Goal: Check status: Check status

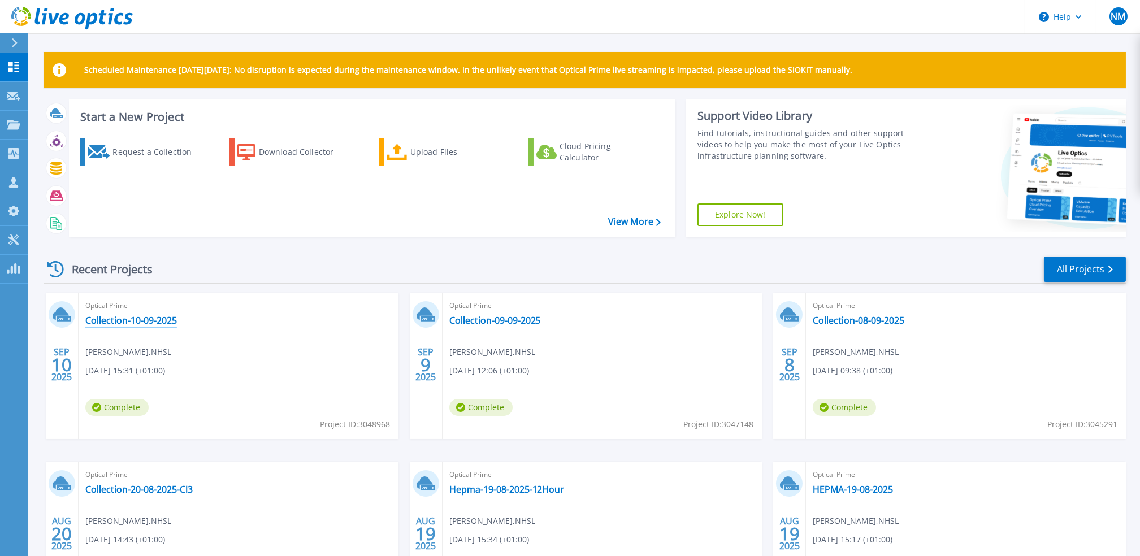
click at [155, 319] on link "Collection-10-09-2025" at bounding box center [131, 320] width 92 height 11
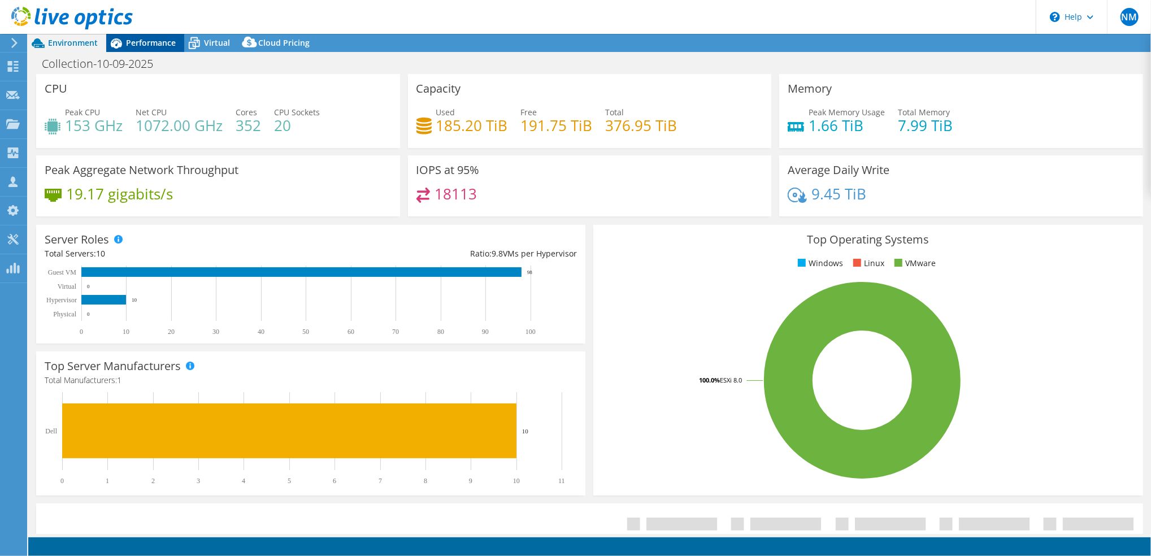
select select "USD"
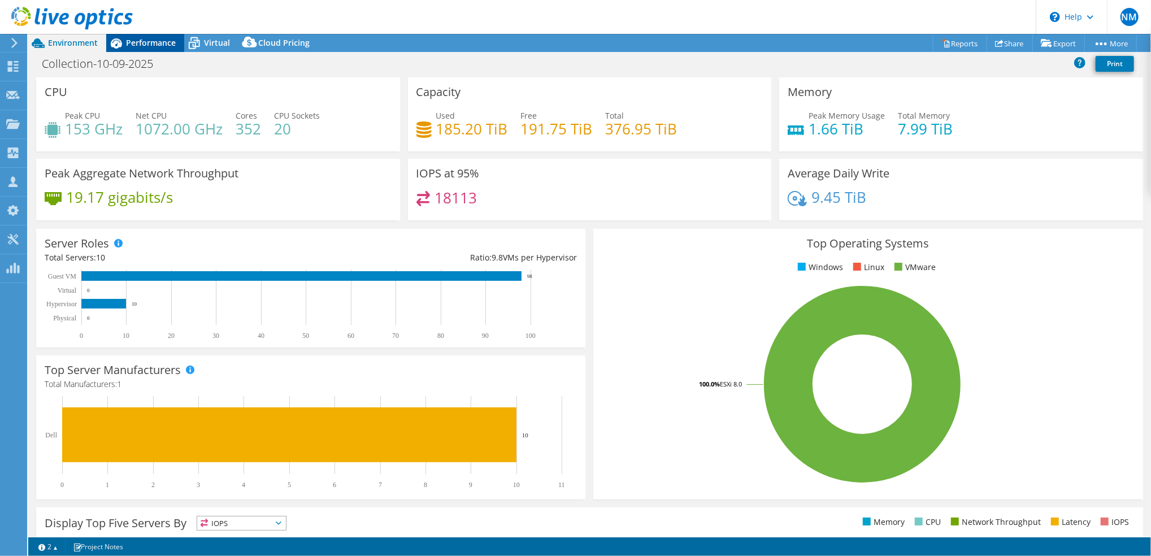
click at [150, 41] on span "Performance" at bounding box center [151, 42] width 50 height 11
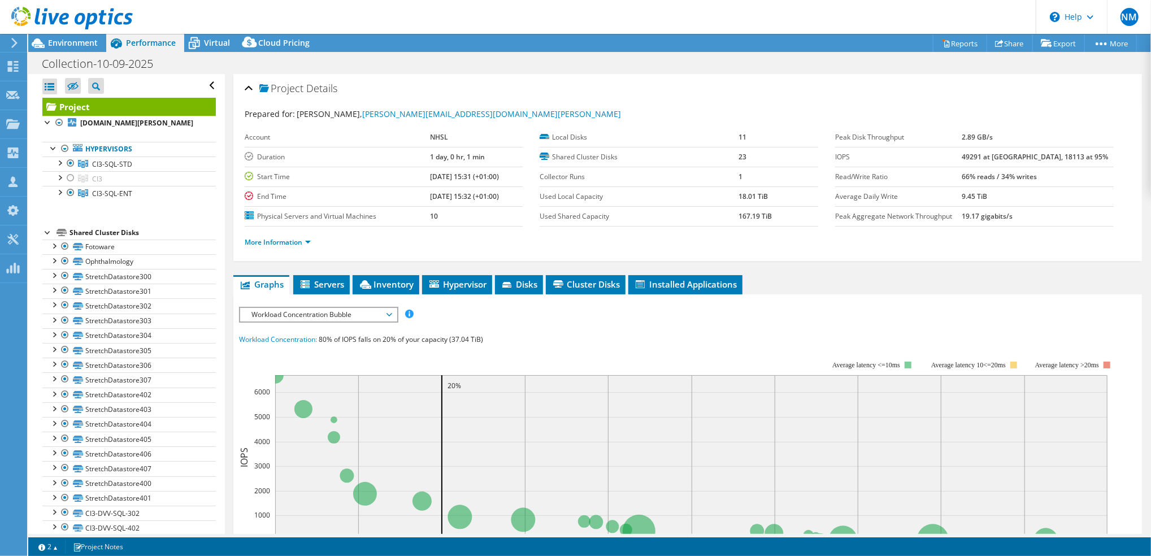
click at [390, 313] on span "Workload Concentration Bubble" at bounding box center [318, 315] width 157 height 14
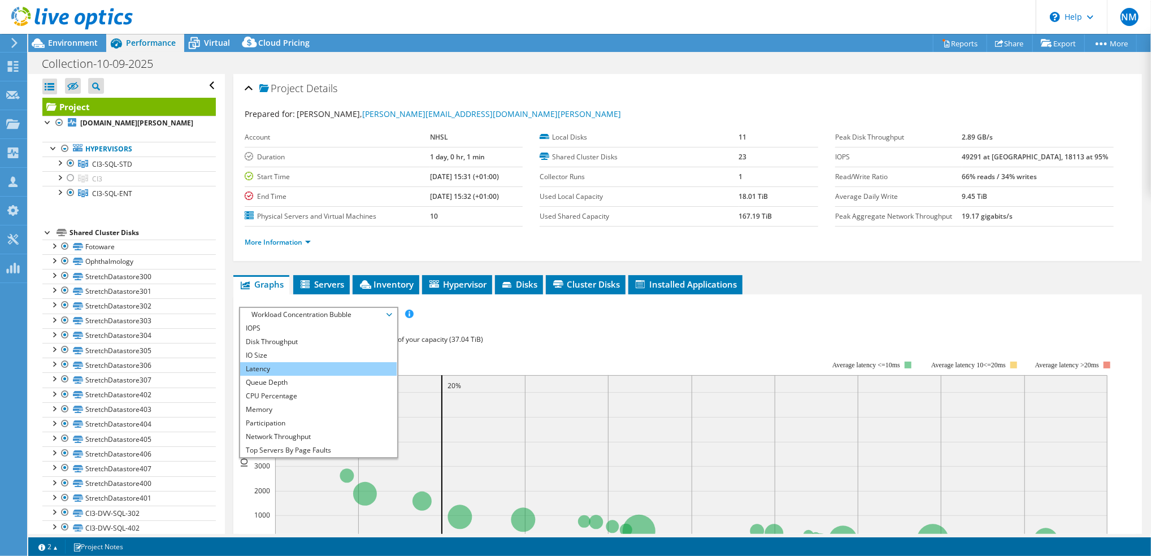
click at [335, 363] on li "Latency" at bounding box center [318, 369] width 157 height 14
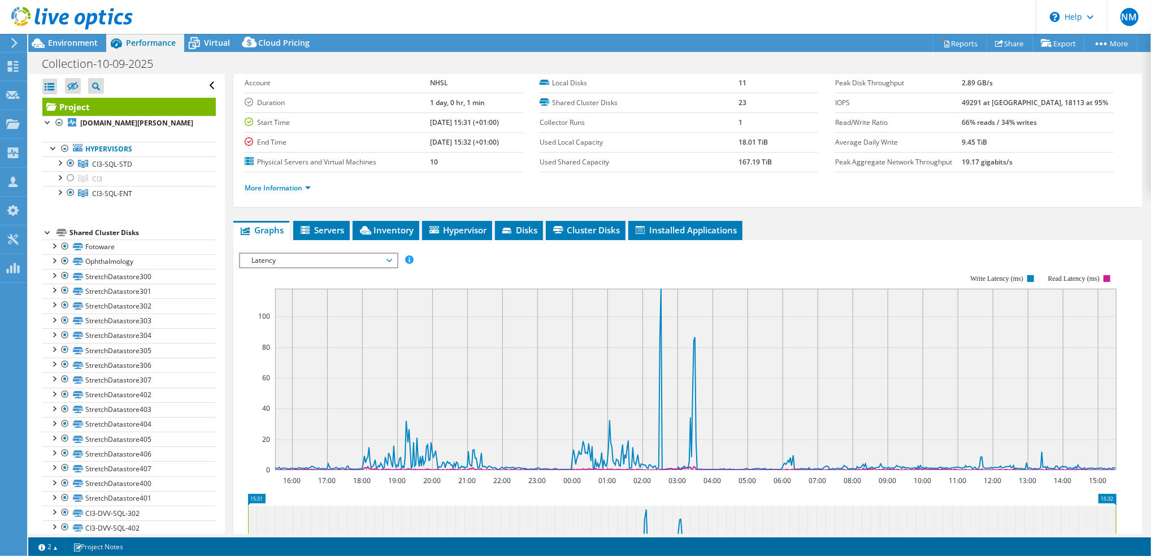
scroll to position [75, 0]
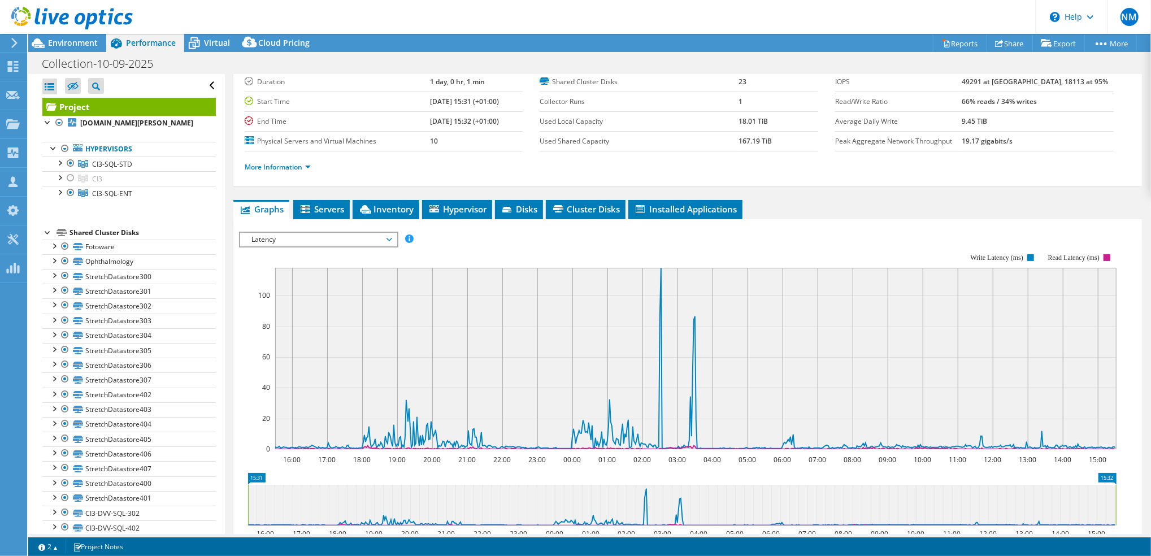
click at [394, 237] on span "Latency" at bounding box center [318, 240] width 157 height 14
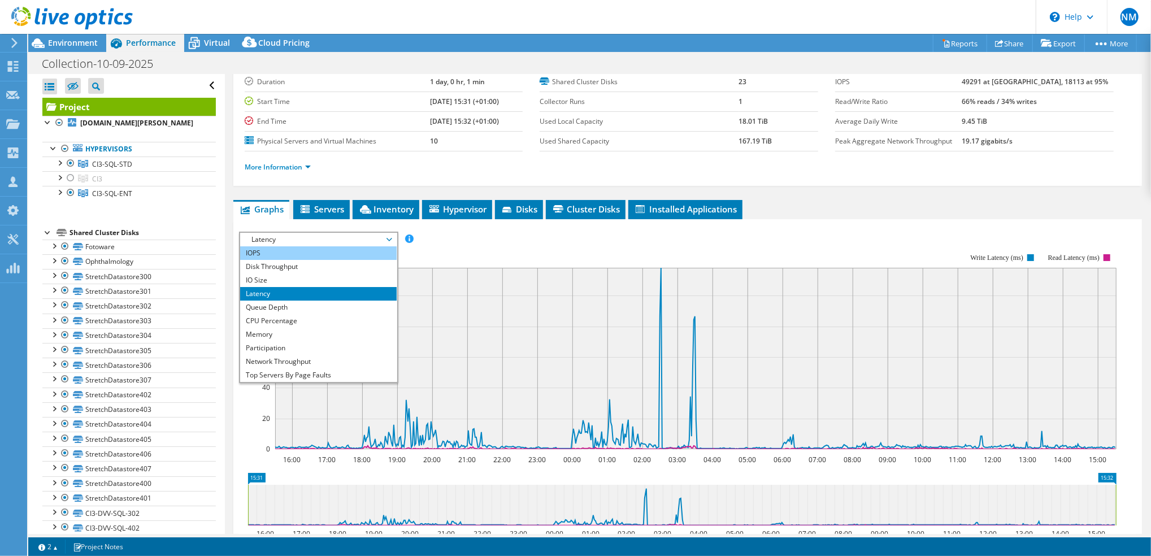
click at [346, 253] on li "IOPS" at bounding box center [318, 253] width 157 height 14
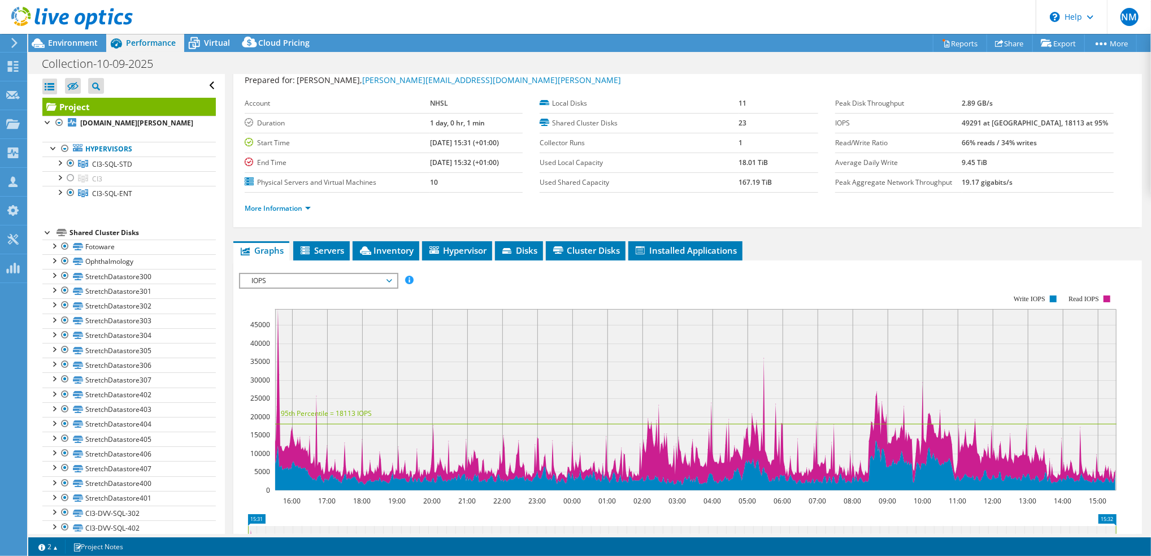
scroll to position [0, 0]
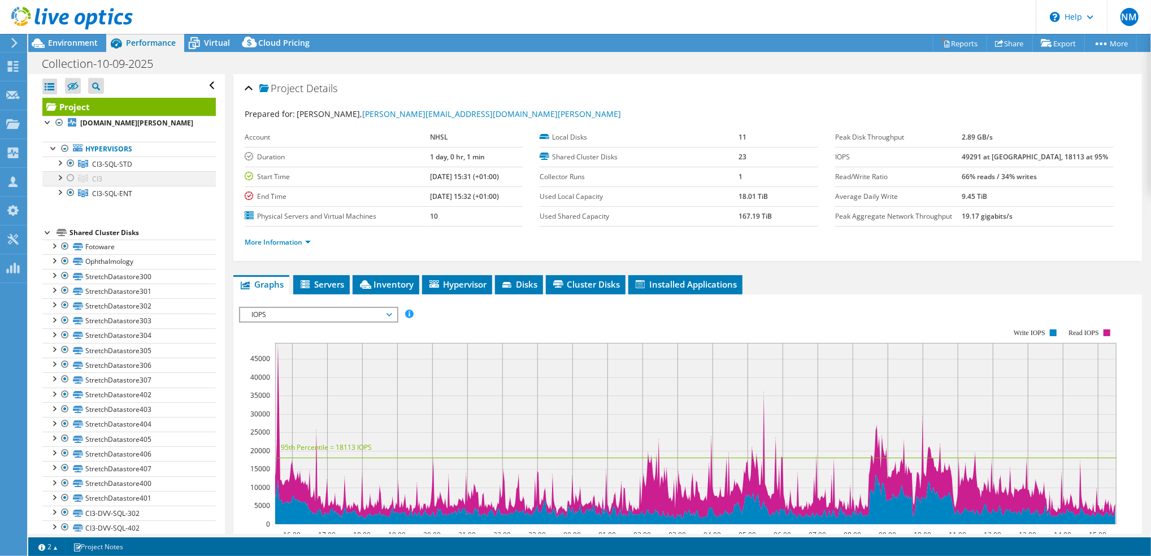
click at [70, 185] on div at bounding box center [70, 178] width 11 height 14
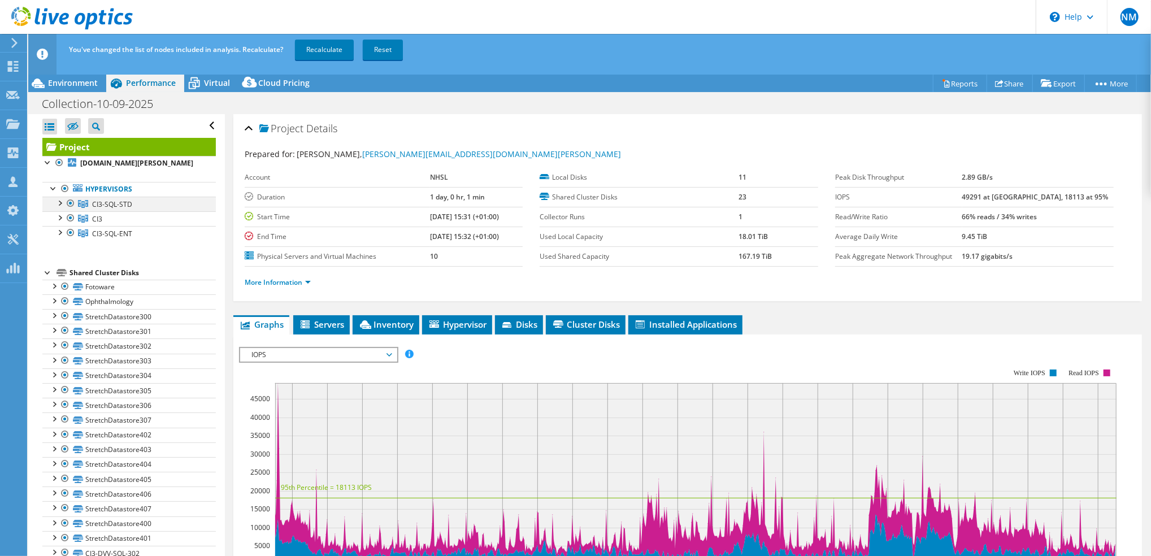
click at [73, 210] on div at bounding box center [70, 204] width 11 height 14
click at [68, 240] on div at bounding box center [70, 233] width 11 height 14
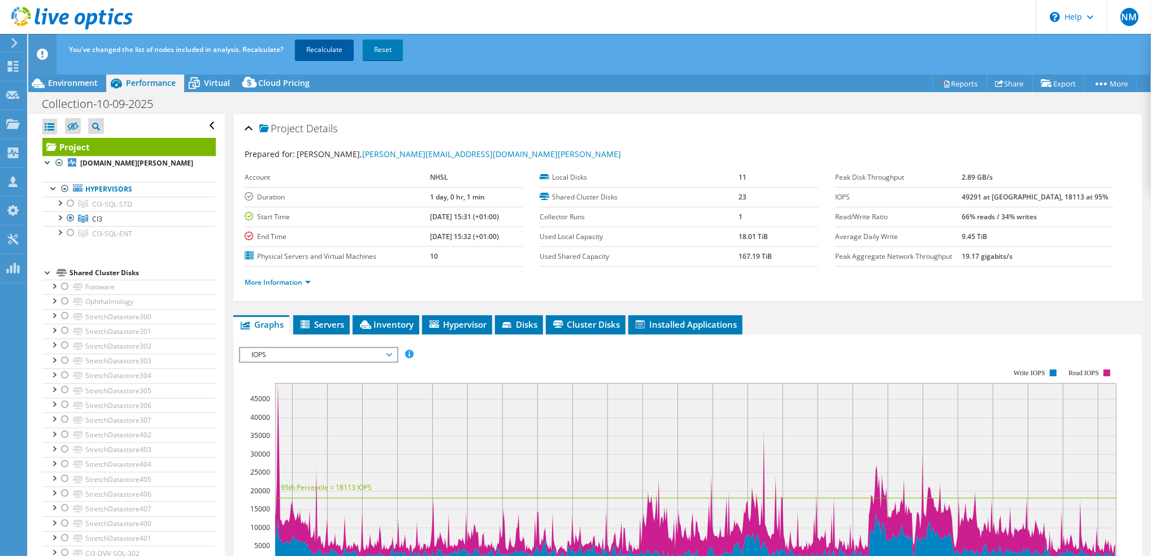
click at [333, 53] on link "Recalculate" at bounding box center [324, 50] width 59 height 20
